Goal: Find specific page/section: Find specific page/section

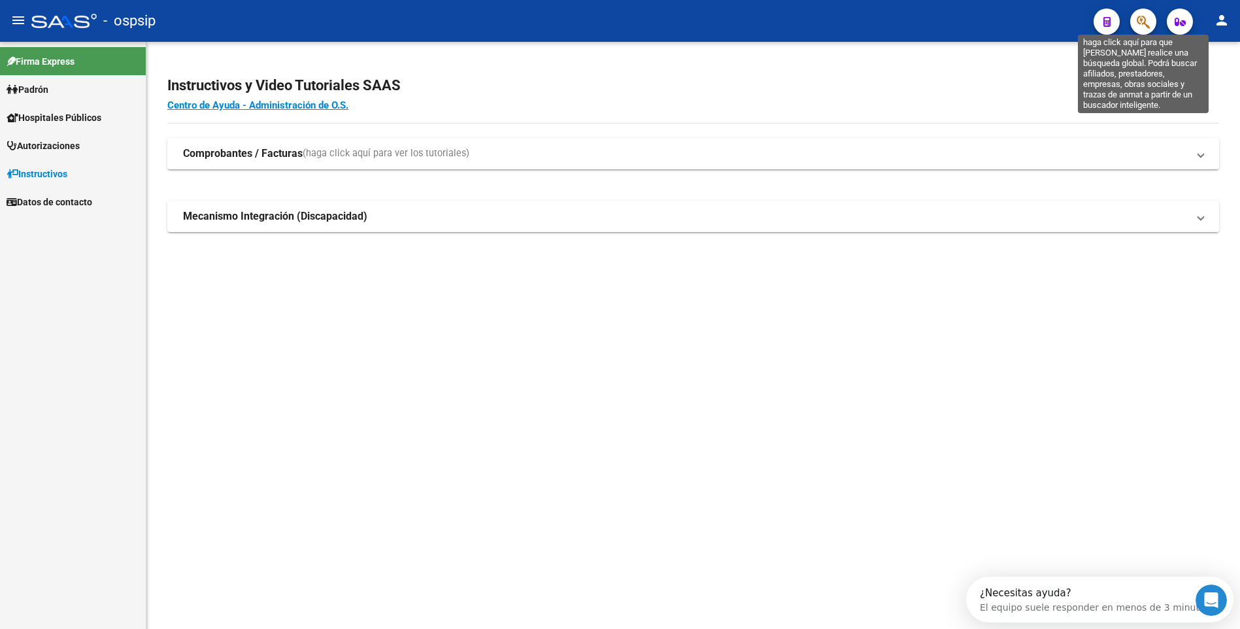
click at [1146, 26] on icon "button" at bounding box center [1143, 21] width 13 height 15
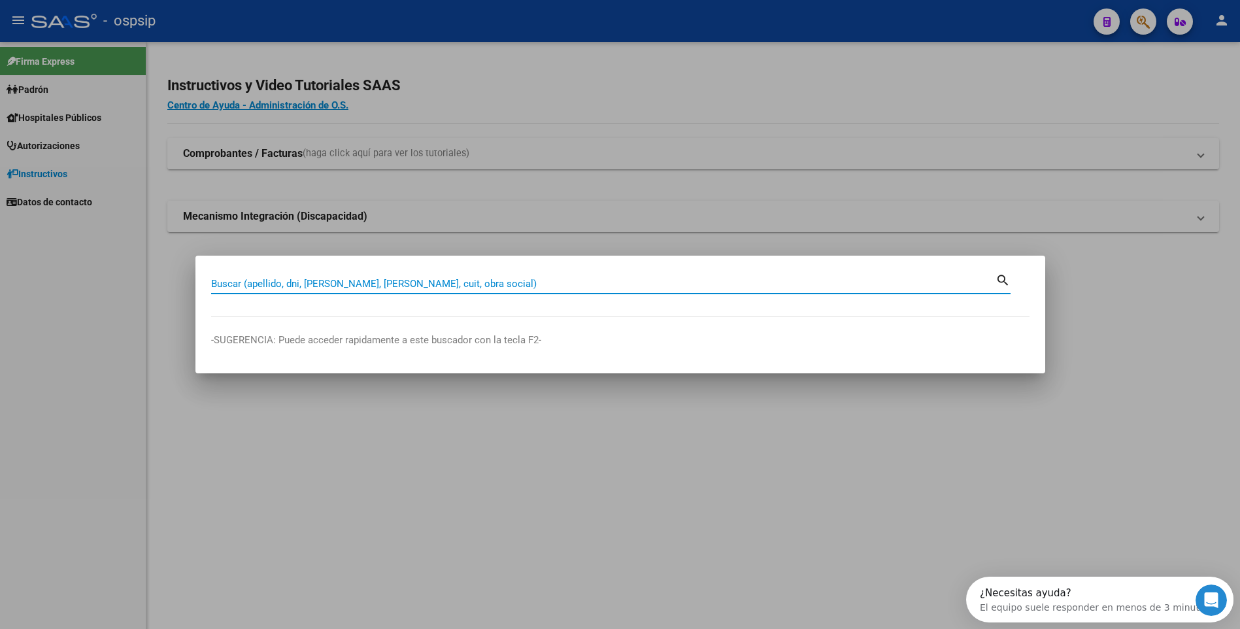
paste input "56782406"
type input "56782406"
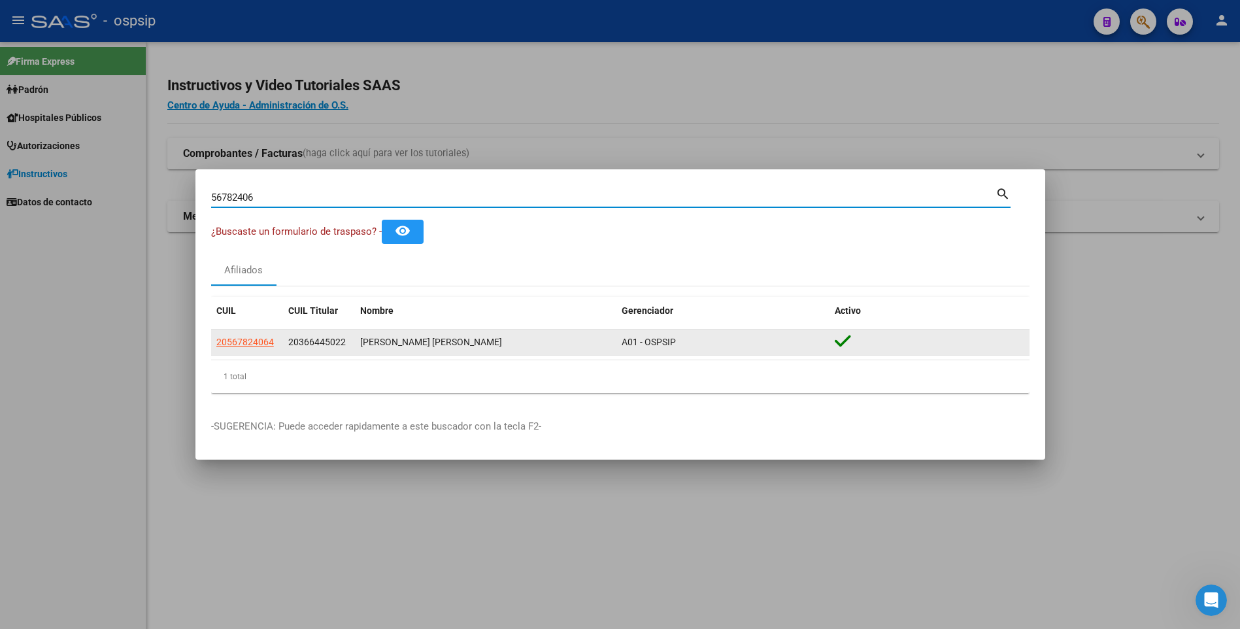
click at [250, 337] on span "20567824064" at bounding box center [245, 342] width 58 height 10
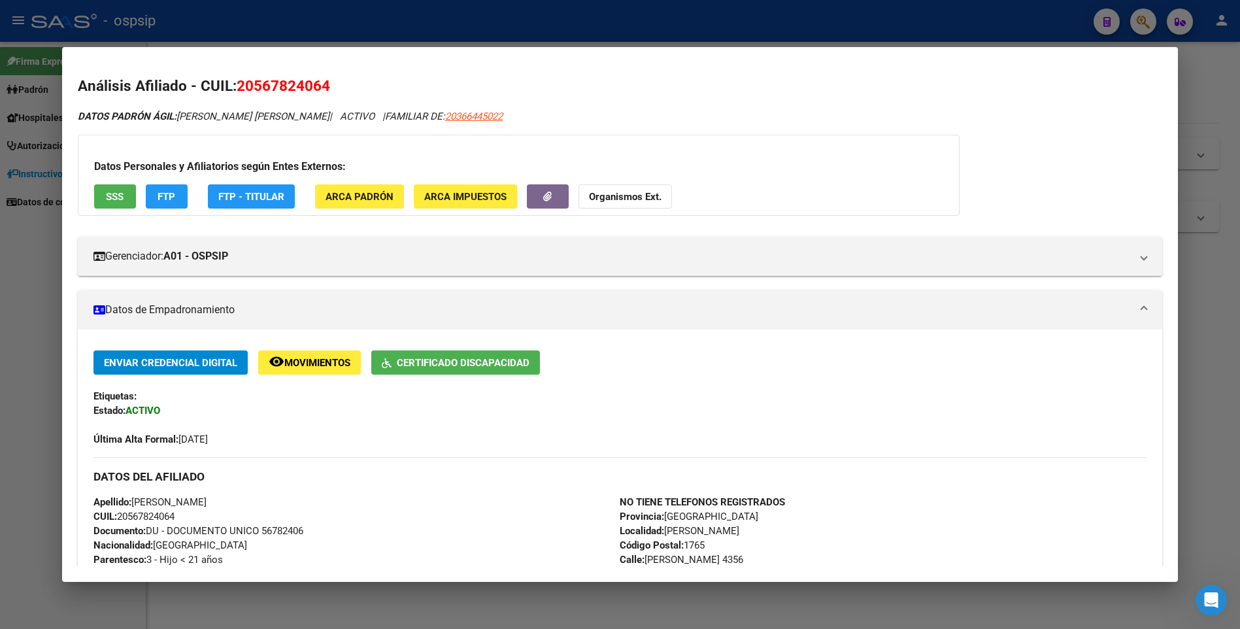
click at [1, 214] on div at bounding box center [620, 314] width 1240 height 629
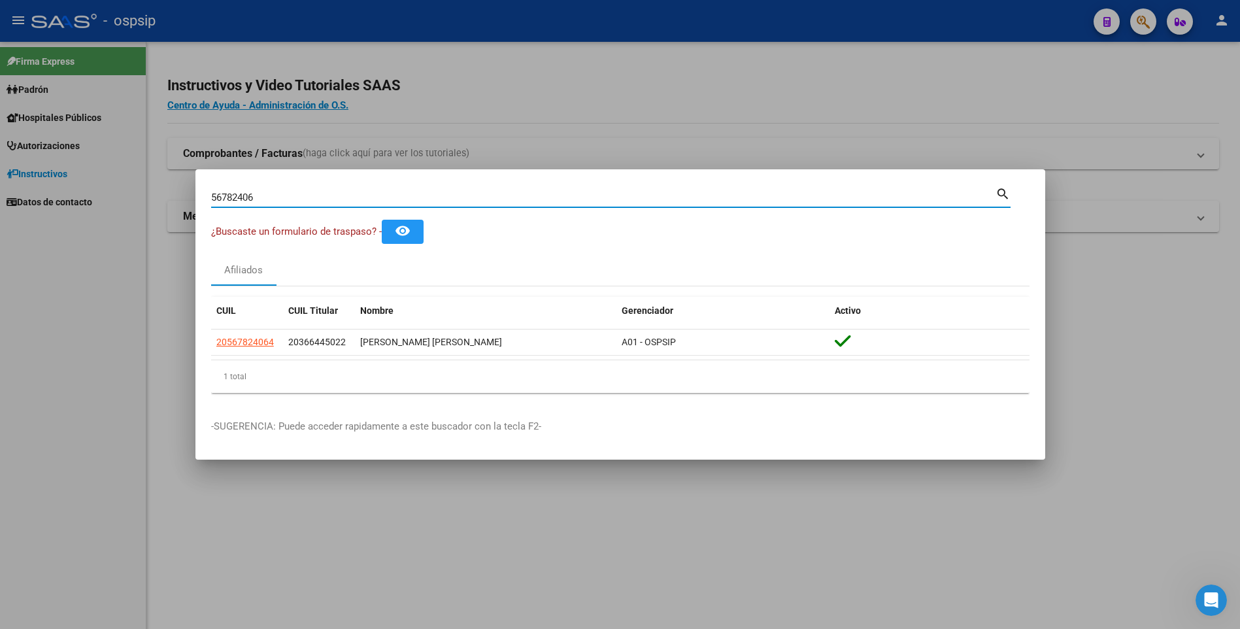
click at [420, 199] on input "56782406" at bounding box center [603, 198] width 785 height 12
paste input "39695466"
type input "39695466"
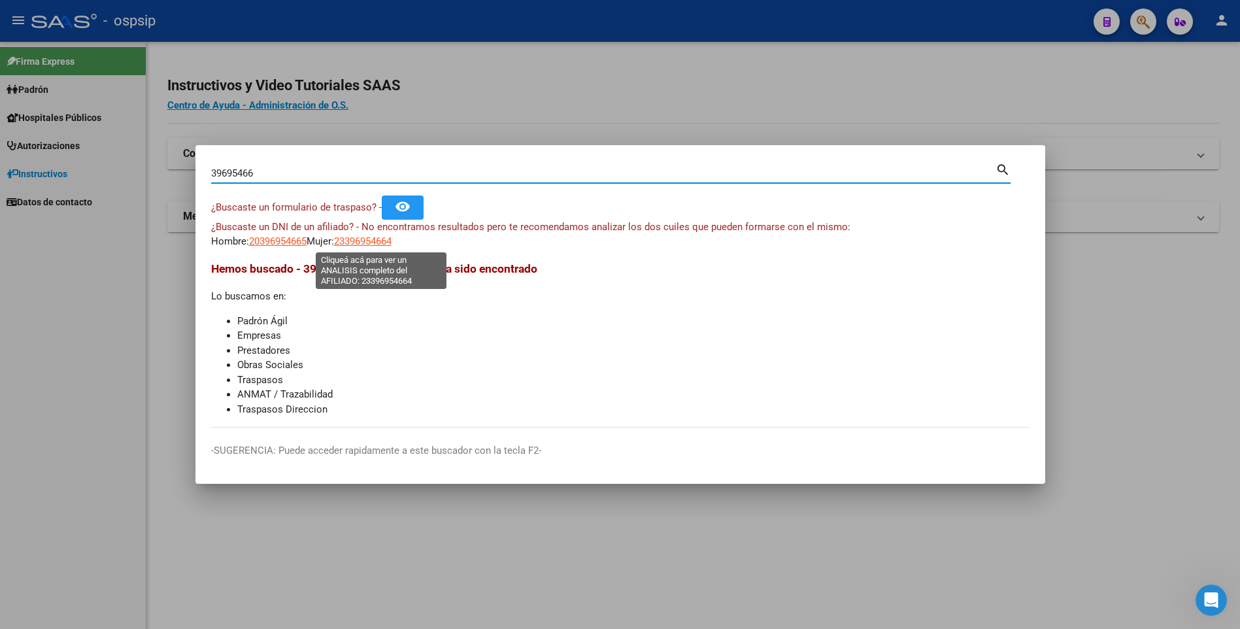
click at [378, 243] on span "23396954664" at bounding box center [363, 241] width 58 height 12
type textarea "23396954664"
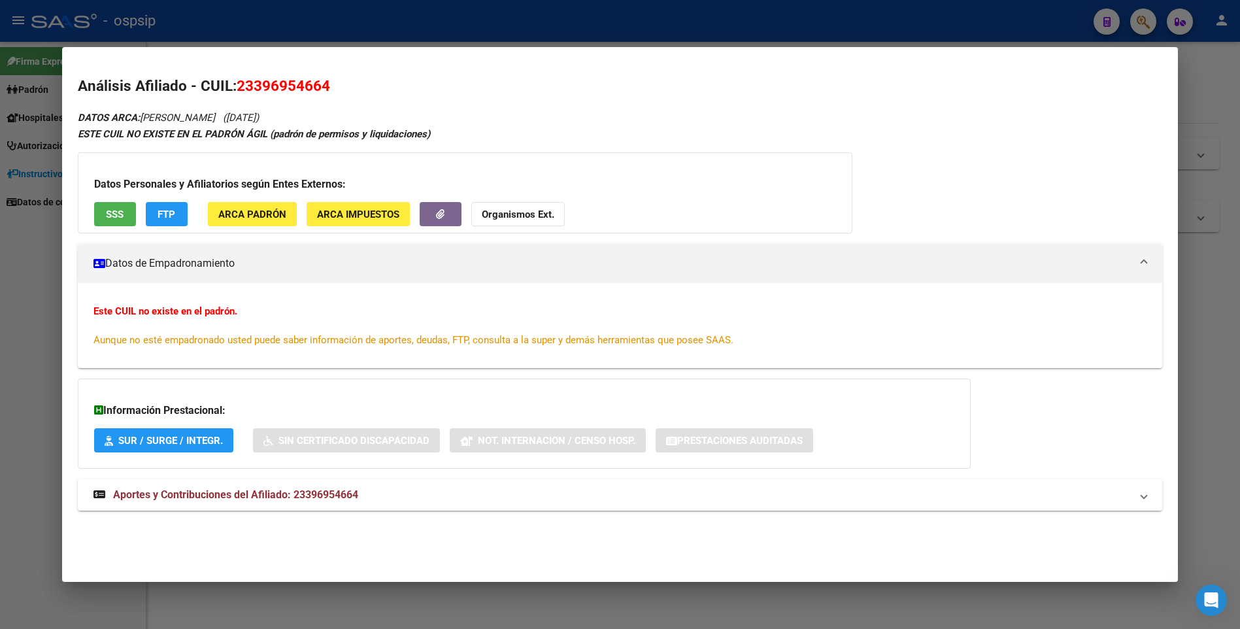
click at [350, 19] on div at bounding box center [620, 314] width 1240 height 629
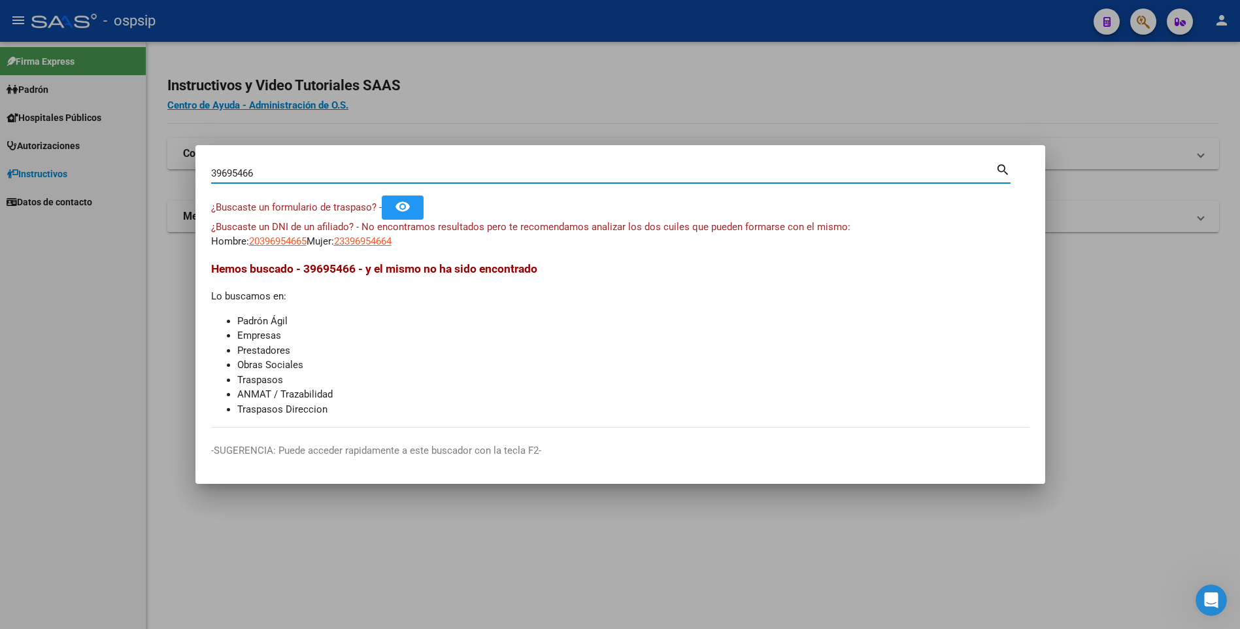
drag, startPoint x: 322, startPoint y: 174, endPoint x: 155, endPoint y: 186, distance: 167.9
click at [155, 186] on div "39695466 Buscar (apellido, dni, cuil, nro traspaso, cuit, obra social) search ¿…" at bounding box center [620, 314] width 1240 height 629
